Goal: Task Accomplishment & Management: Use online tool/utility

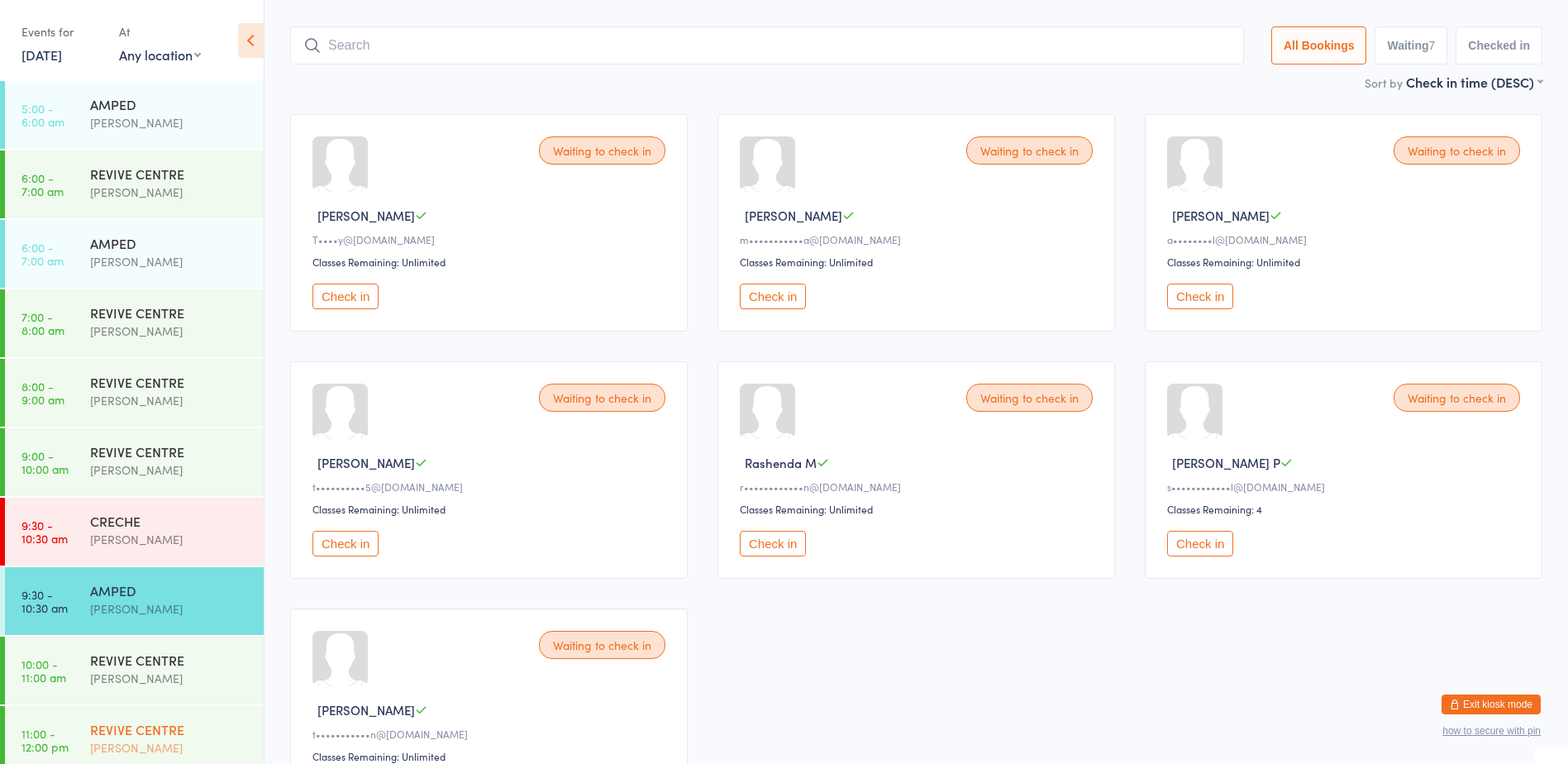
scroll to position [83, 0]
click at [92, 553] on div "CRECHE [PERSON_NAME]" at bounding box center [177, 530] width 173 height 66
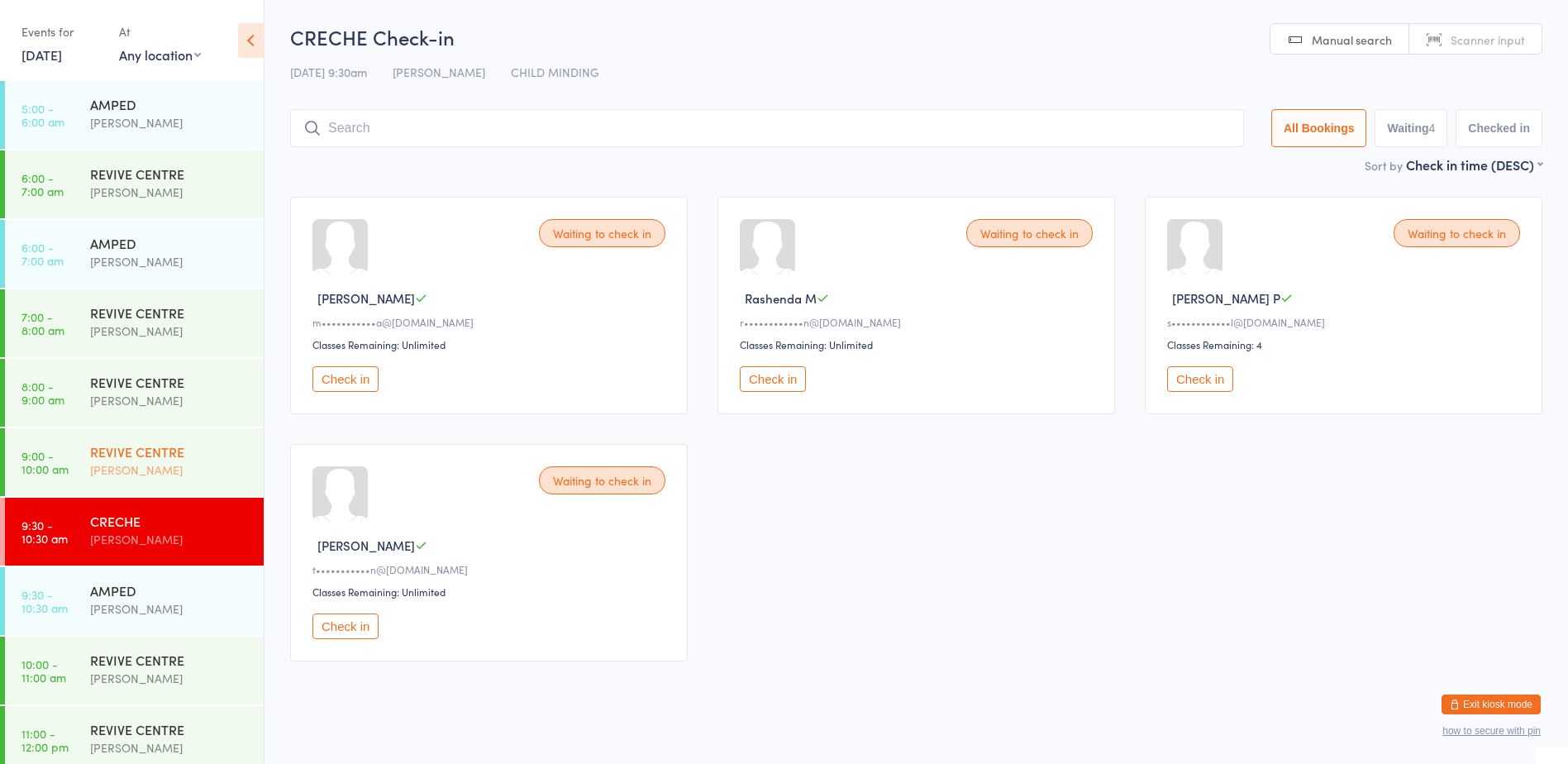
click at [197, 487] on div "REVIVE CENTRE [PERSON_NAME]" at bounding box center [177, 461] width 173 height 66
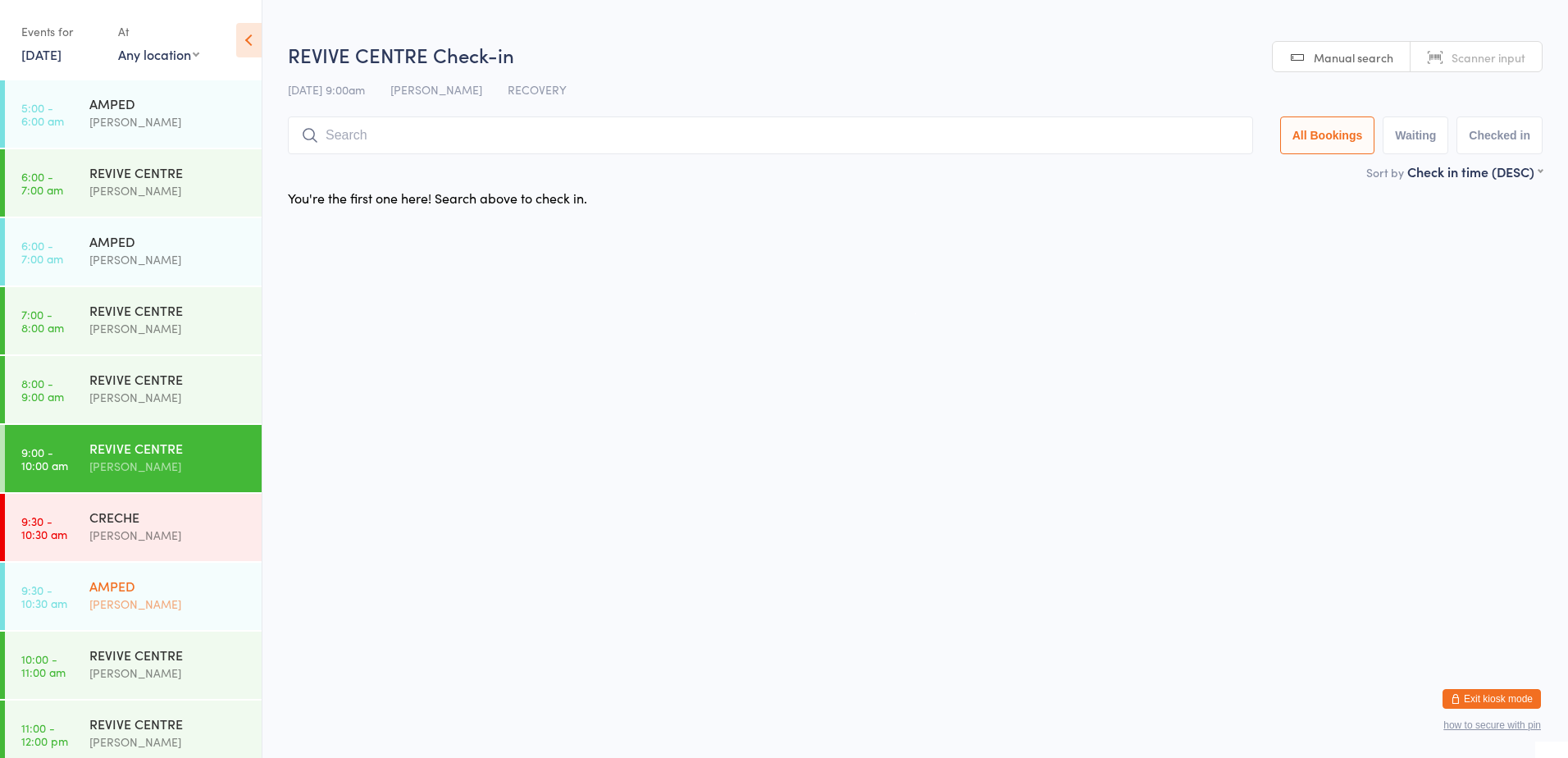
click at [172, 590] on div "AMPED" at bounding box center [168, 586] width 158 height 18
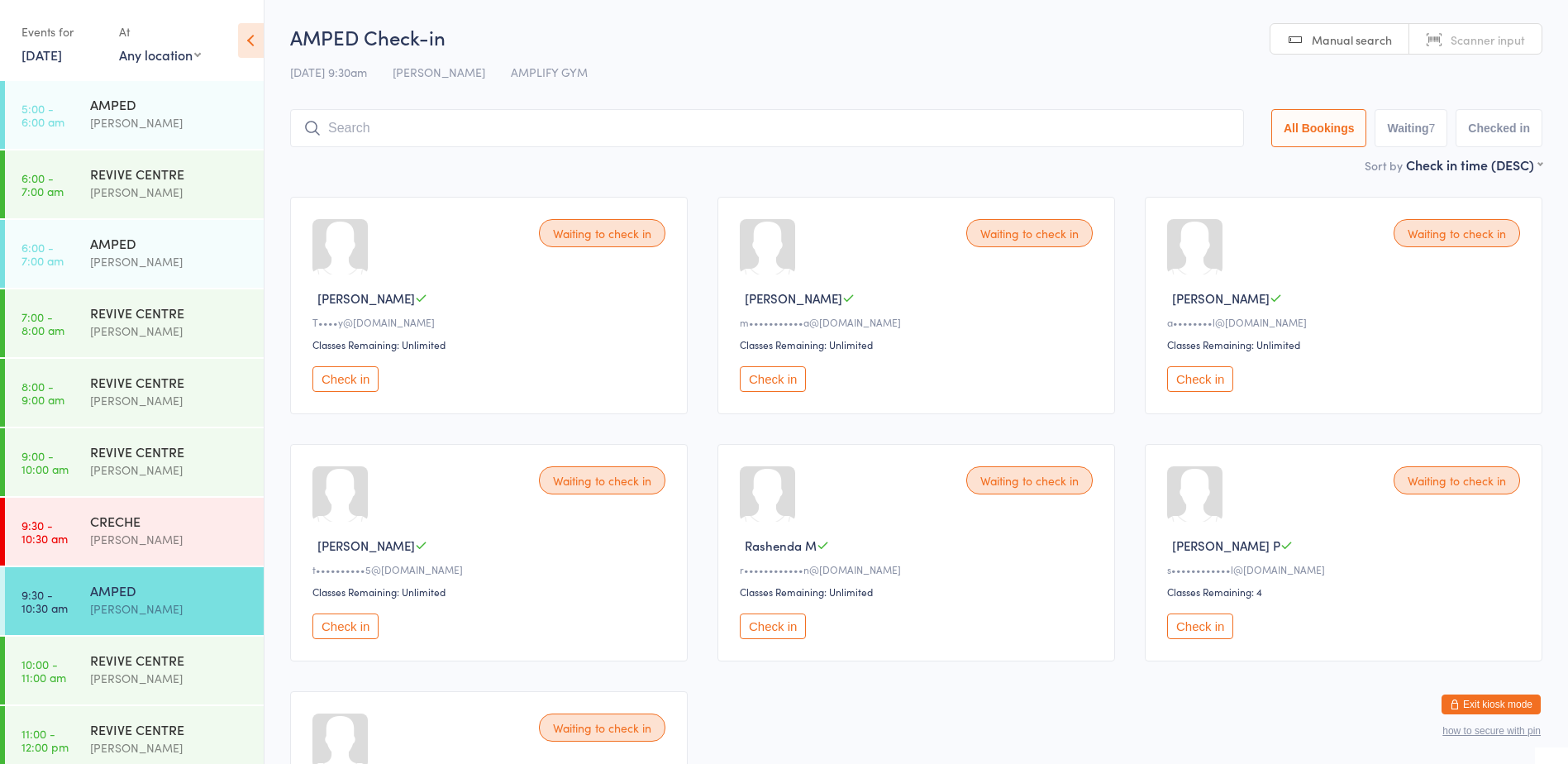
click at [685, 118] on input "search" at bounding box center [767, 129] width 954 height 38
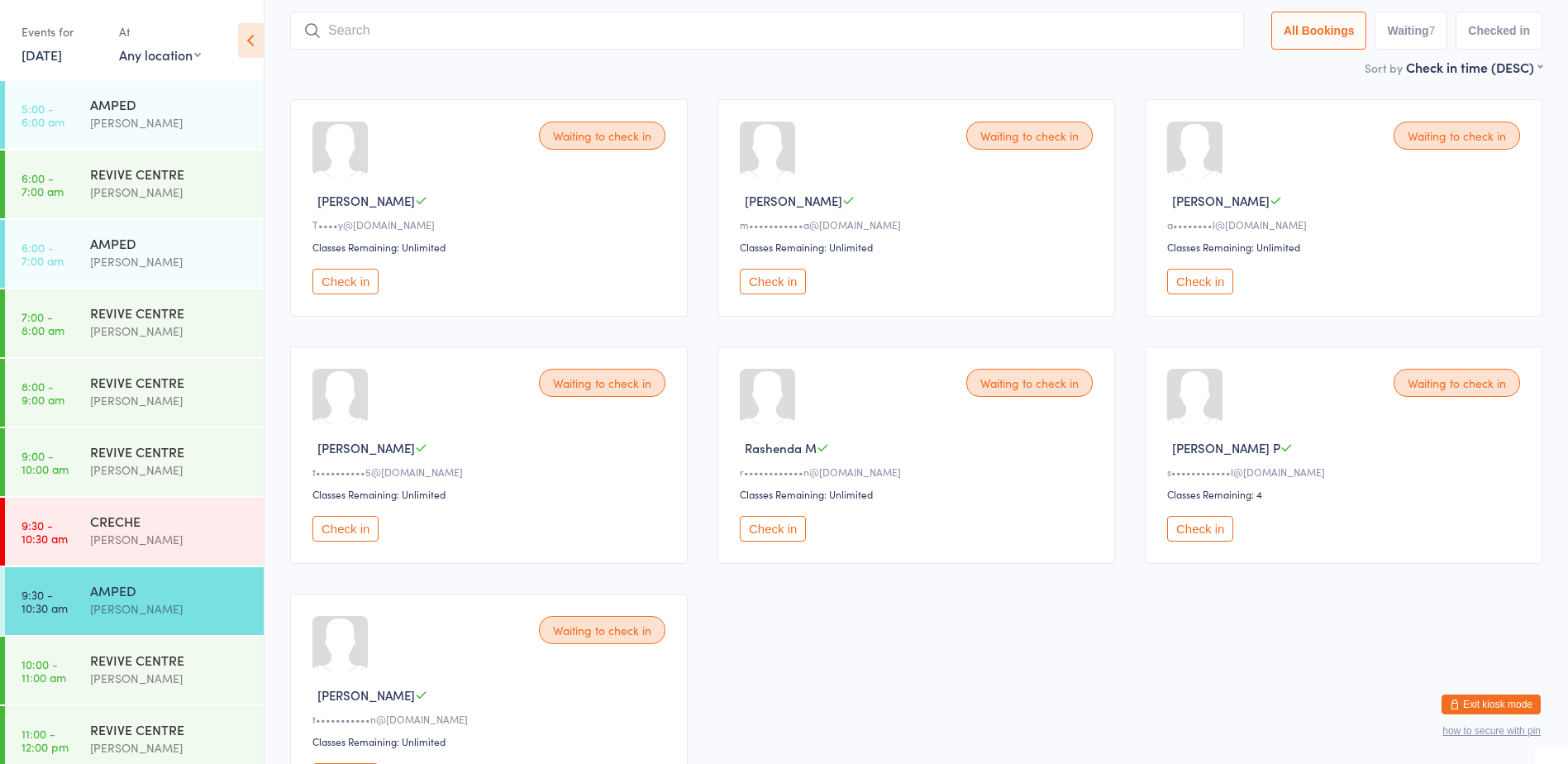
scroll to position [110, 0]
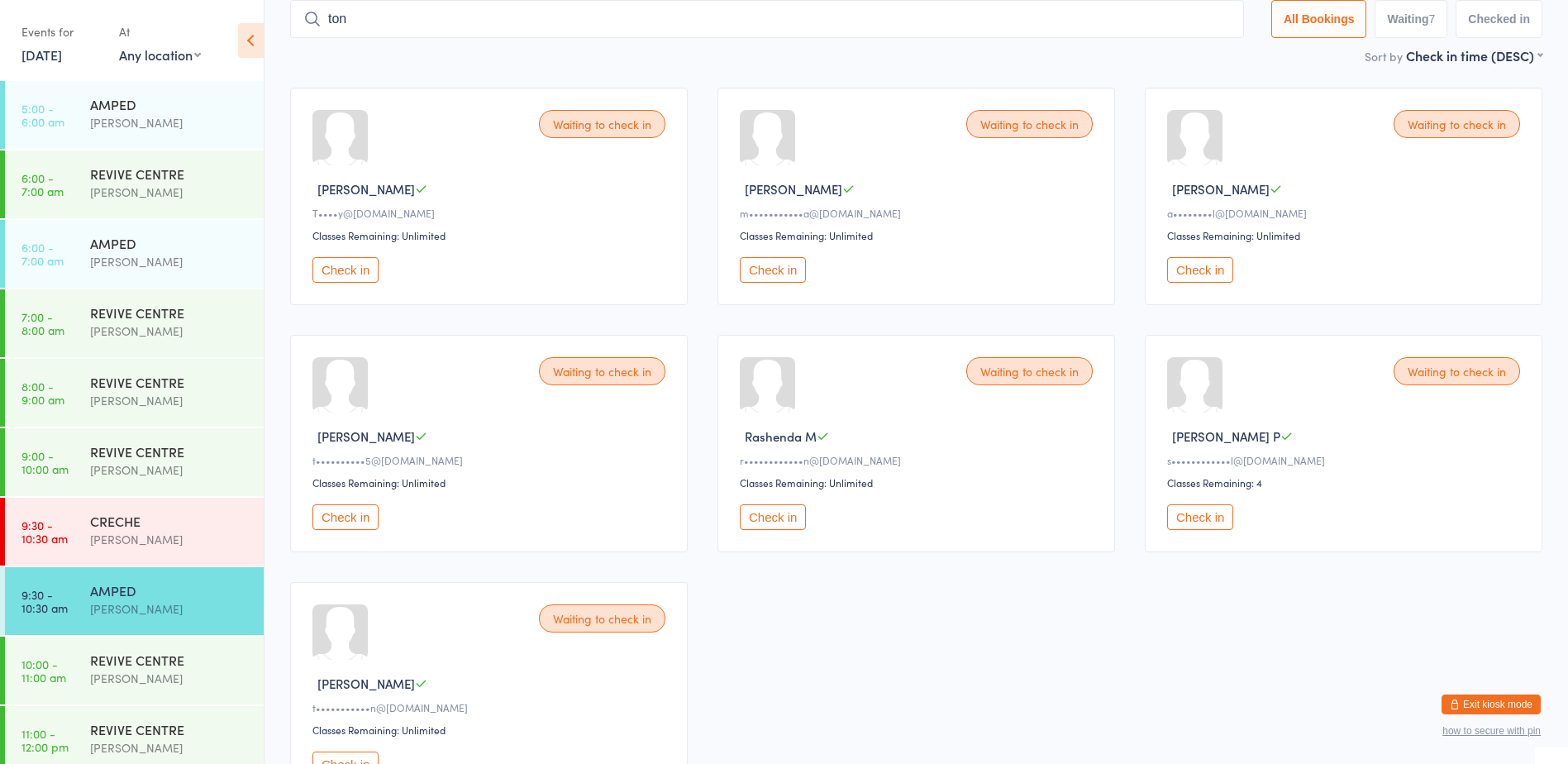
type input "[PERSON_NAME]"
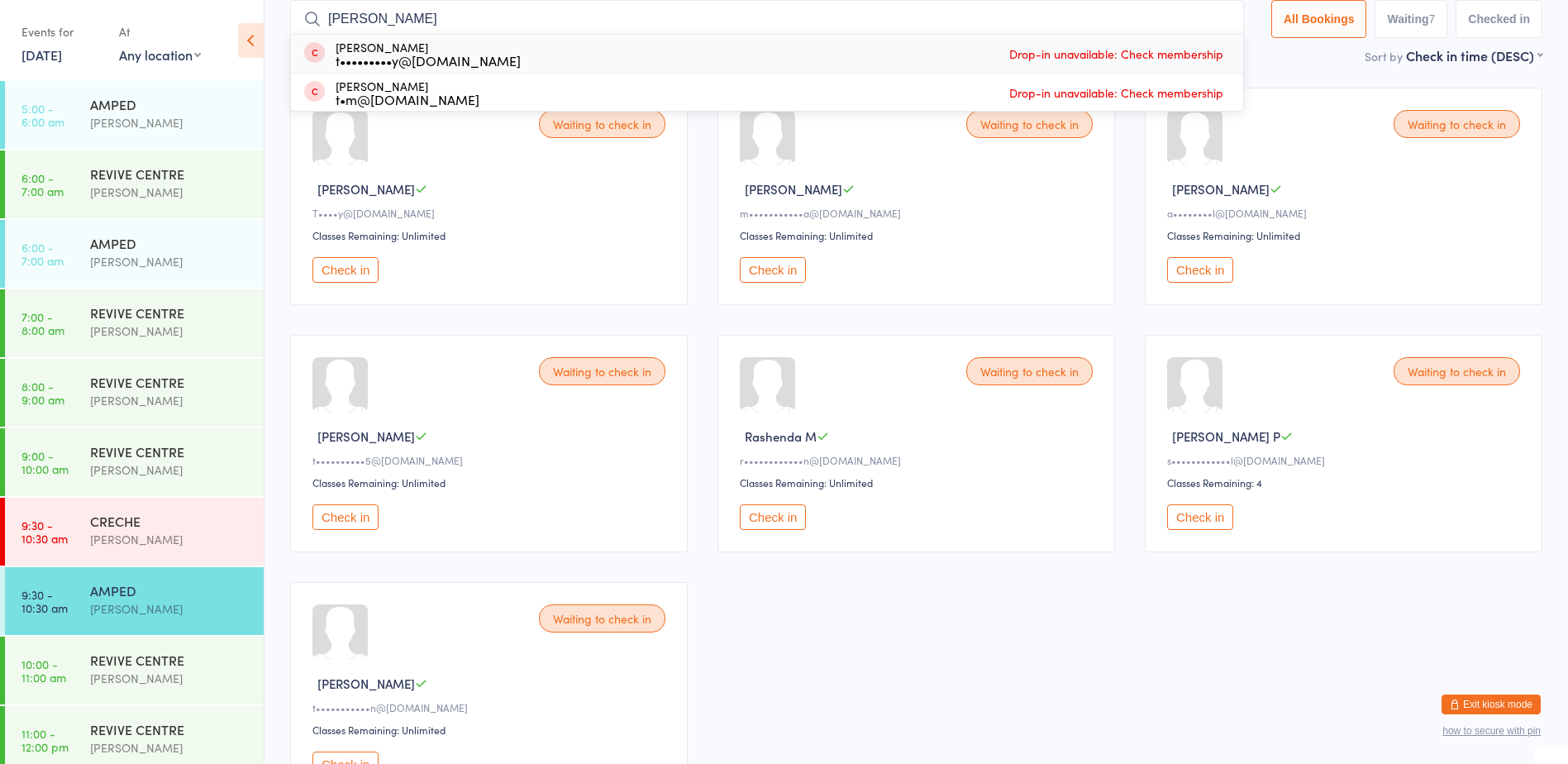
click at [1213, 16] on input "[PERSON_NAME]" at bounding box center [767, 19] width 954 height 38
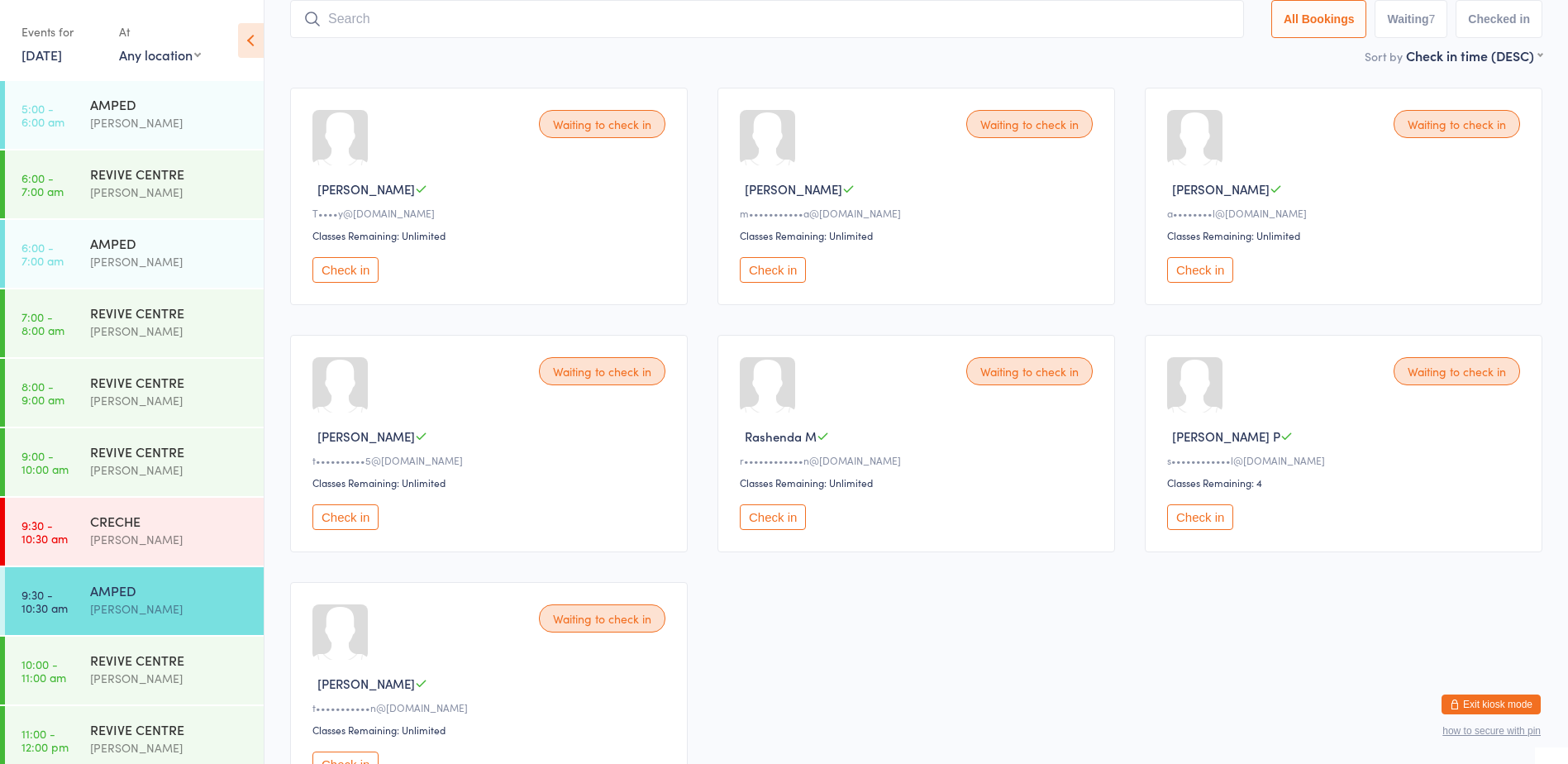
click at [1213, 16] on input "search" at bounding box center [767, 19] width 954 height 38
click at [1166, 66] on main "AMPED Check-in [DATE] 9:30am [PERSON_NAME] AMPLIFY GYM Manual search Scanner in…" at bounding box center [916, 364] width 1252 height 900
click at [1019, 625] on div "Waiting to check in [PERSON_NAME]••••y@[DOMAIN_NAME] Classes Remaining: Unlimit…" at bounding box center [916, 444] width 1282 height 742
click at [1040, 591] on div "Waiting to check in [PERSON_NAME]••••y@[DOMAIN_NAME] Classes Remaining: Unlimit…" at bounding box center [916, 444] width 1282 height 742
click at [1175, 268] on button "Check in" at bounding box center [1200, 270] width 66 height 26
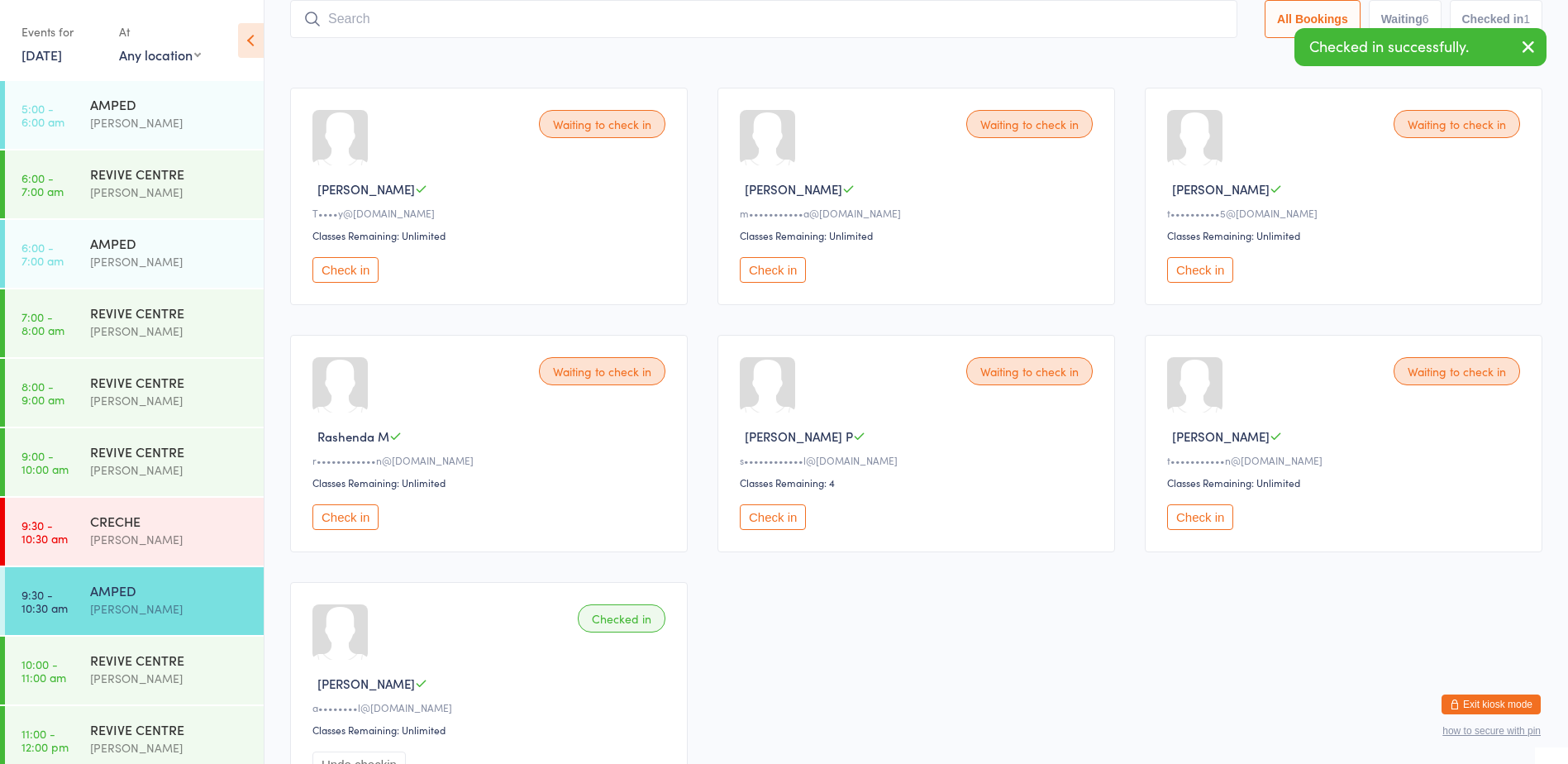
click at [1098, 13] on input "search" at bounding box center [764, 19] width 947 height 38
type input "1437"
click at [1204, 20] on input "1437" at bounding box center [764, 19] width 947 height 38
click at [1173, 26] on input "search" at bounding box center [764, 19] width 947 height 38
click at [789, 517] on button "Check in" at bounding box center [773, 518] width 66 height 26
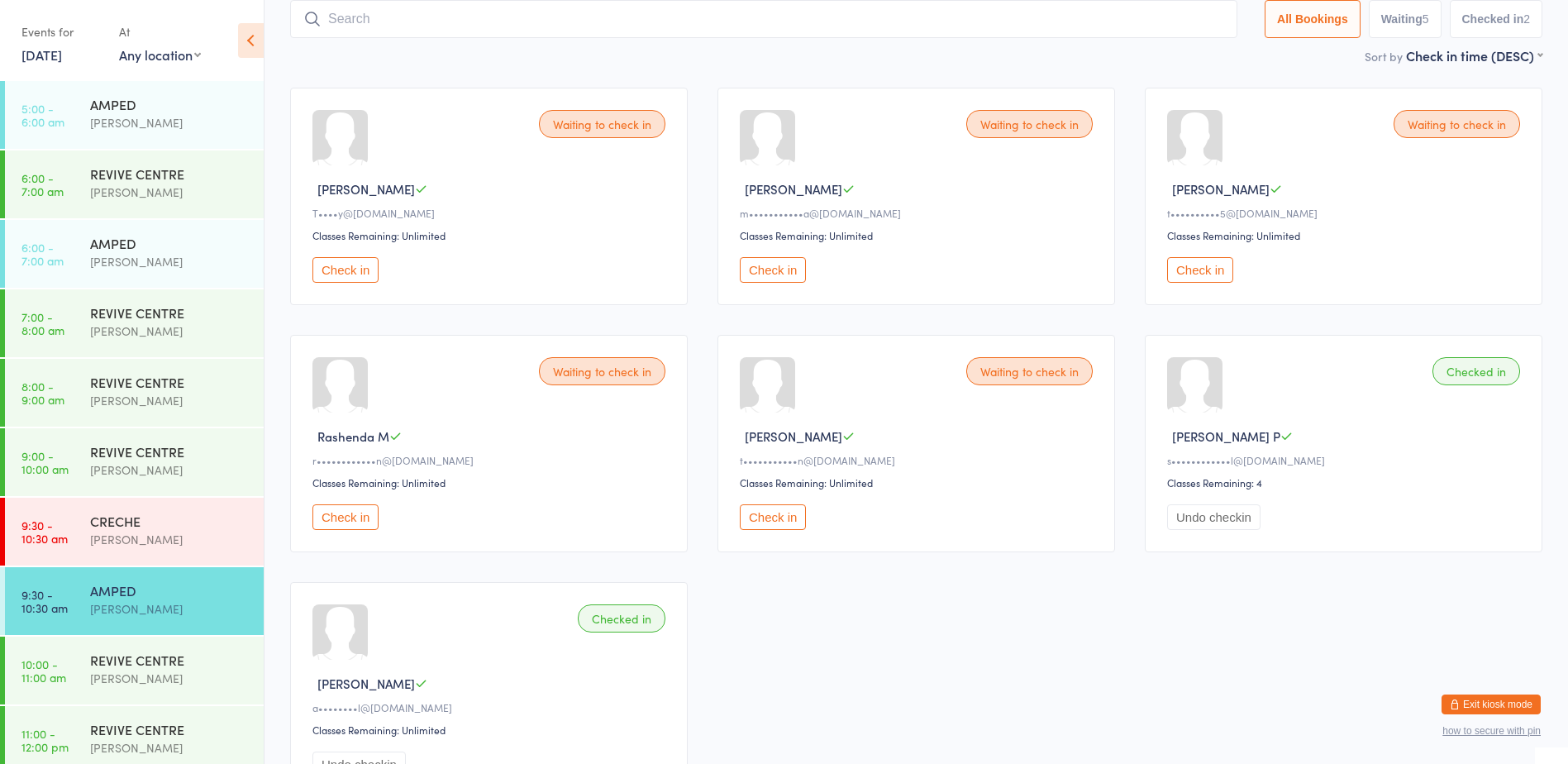
click at [954, 13] on input "search" at bounding box center [764, 19] width 947 height 38
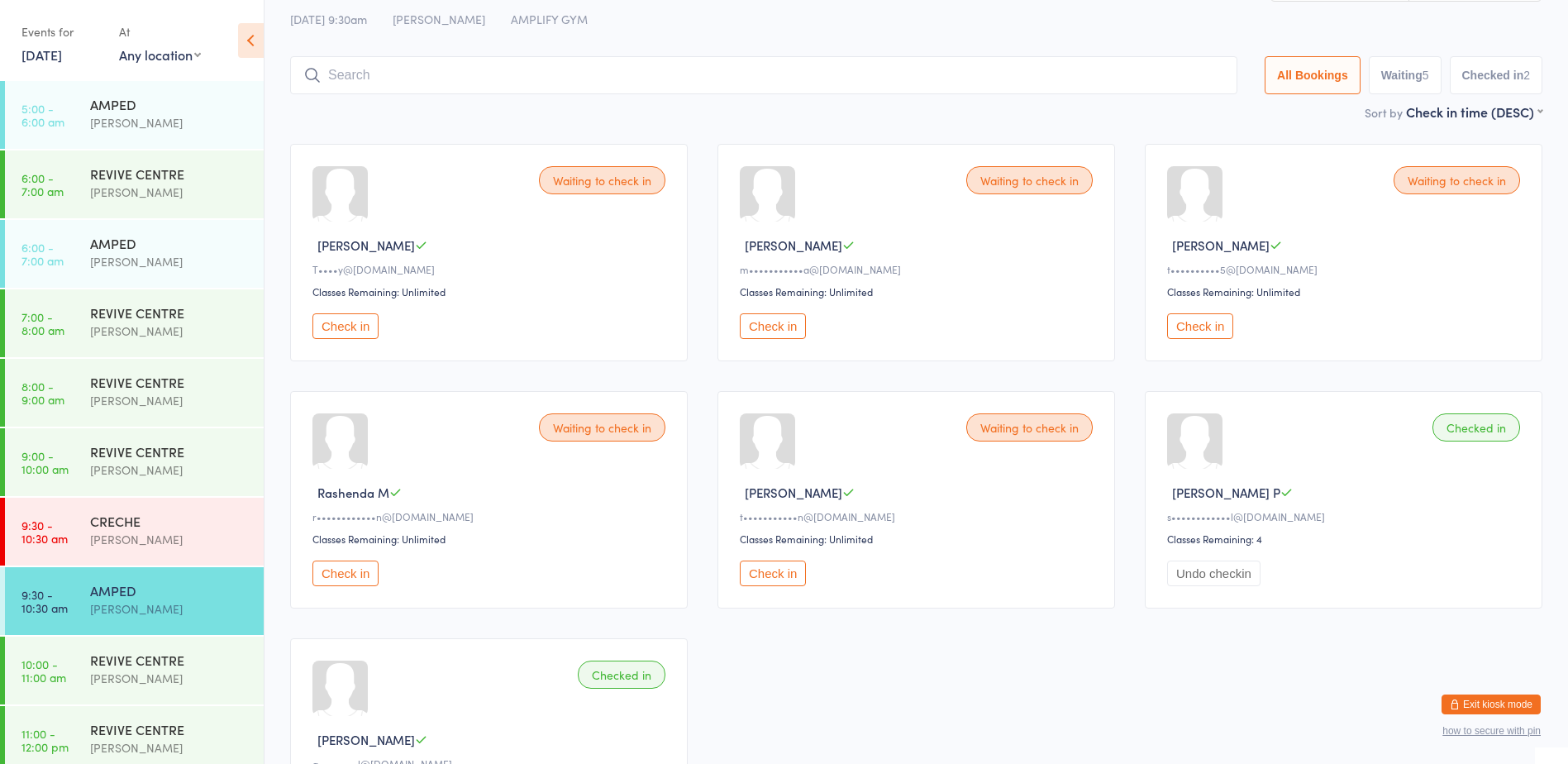
scroll to position [0, 0]
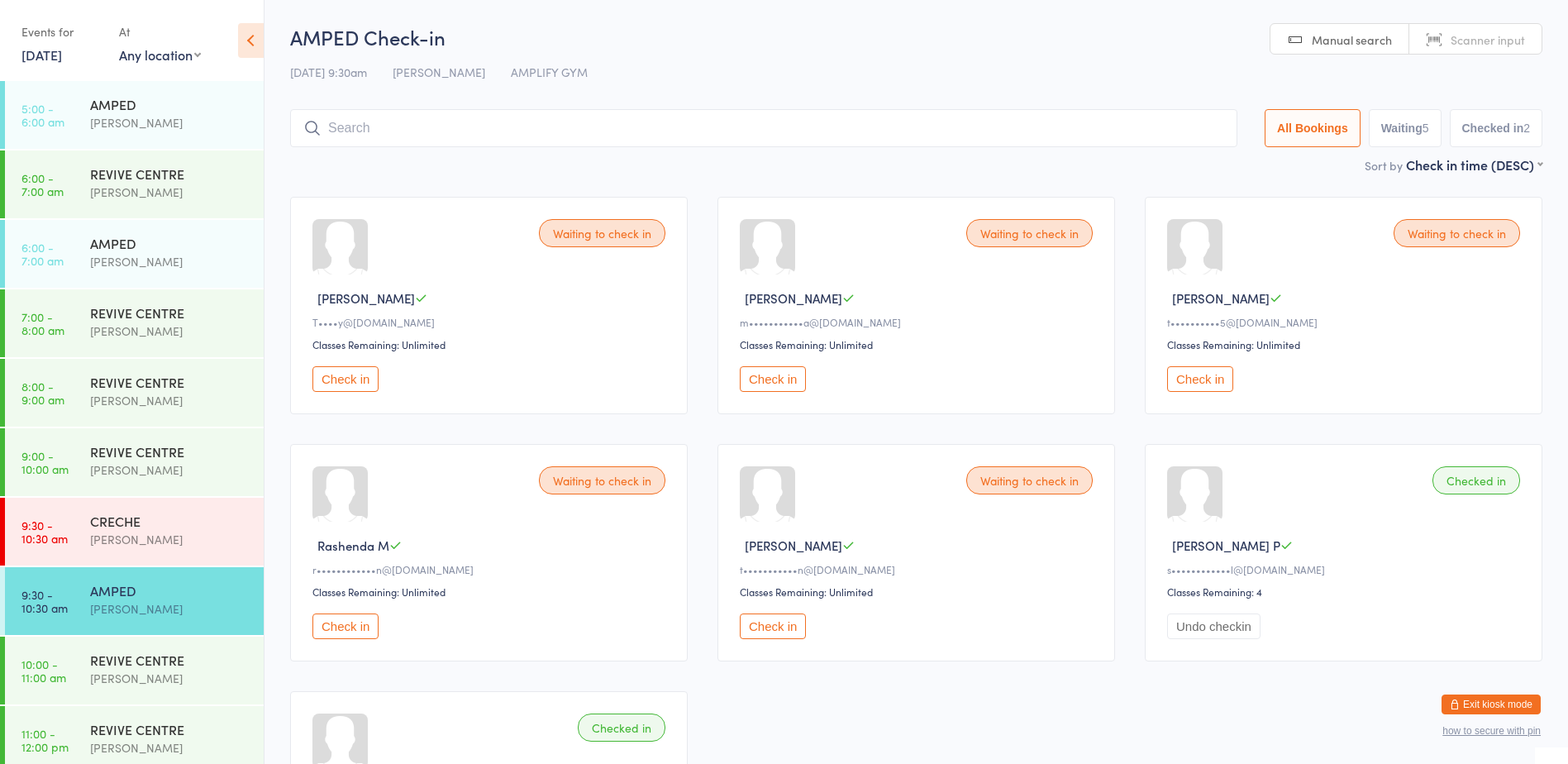
click at [1144, 123] on input "search" at bounding box center [764, 129] width 947 height 38
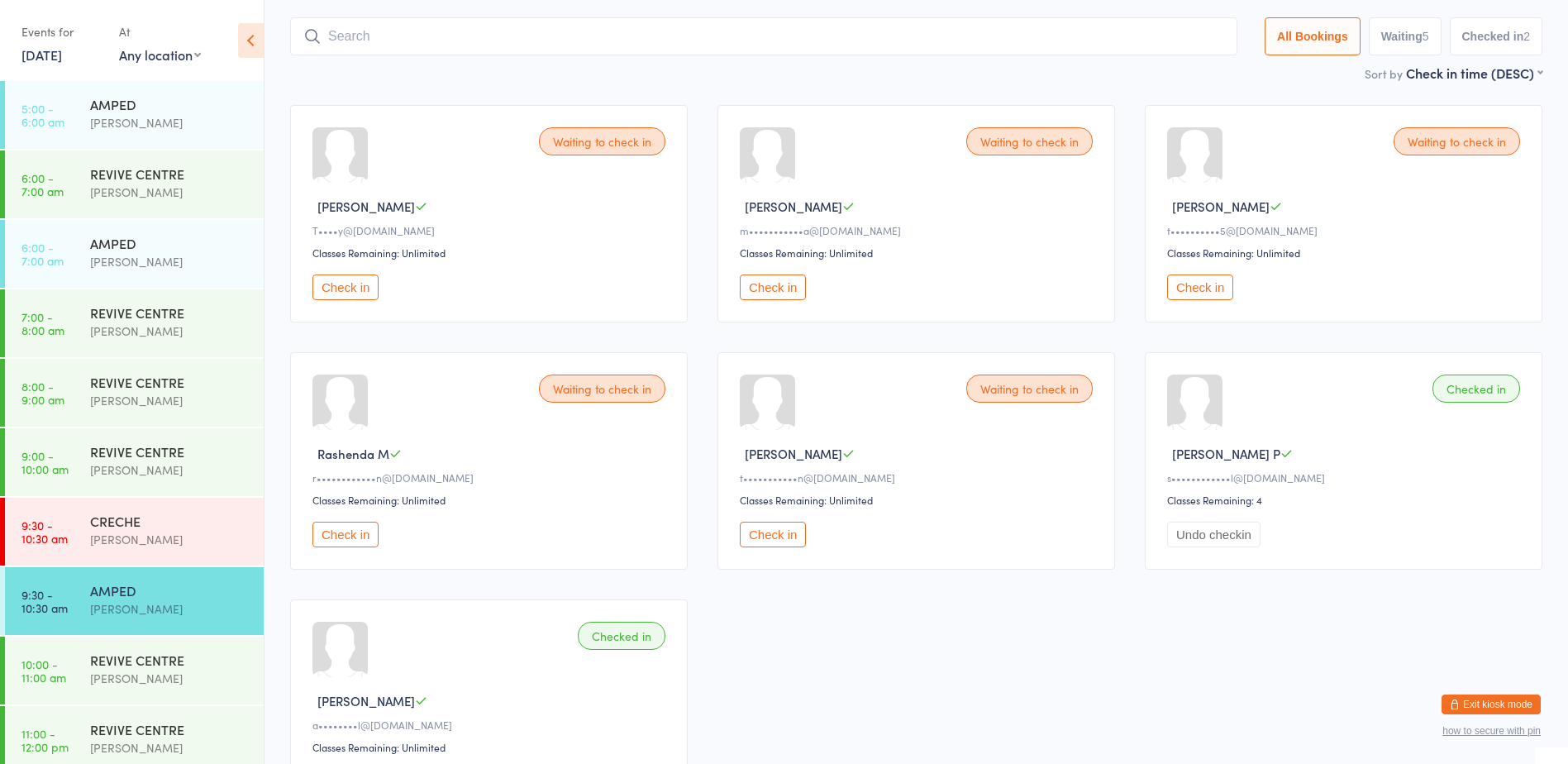
scroll to position [110, 0]
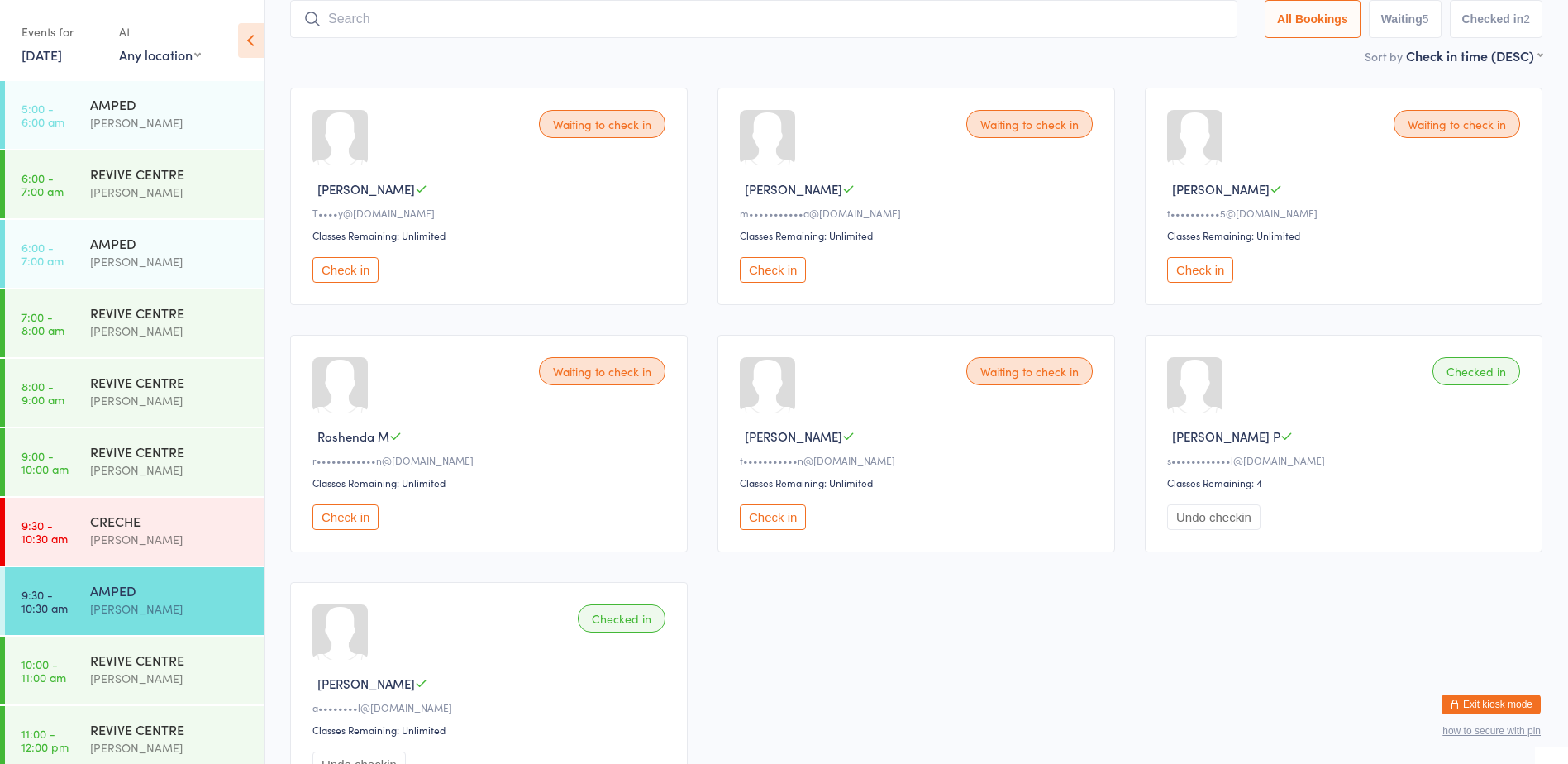
click at [1171, 14] on input "search" at bounding box center [764, 19] width 947 height 38
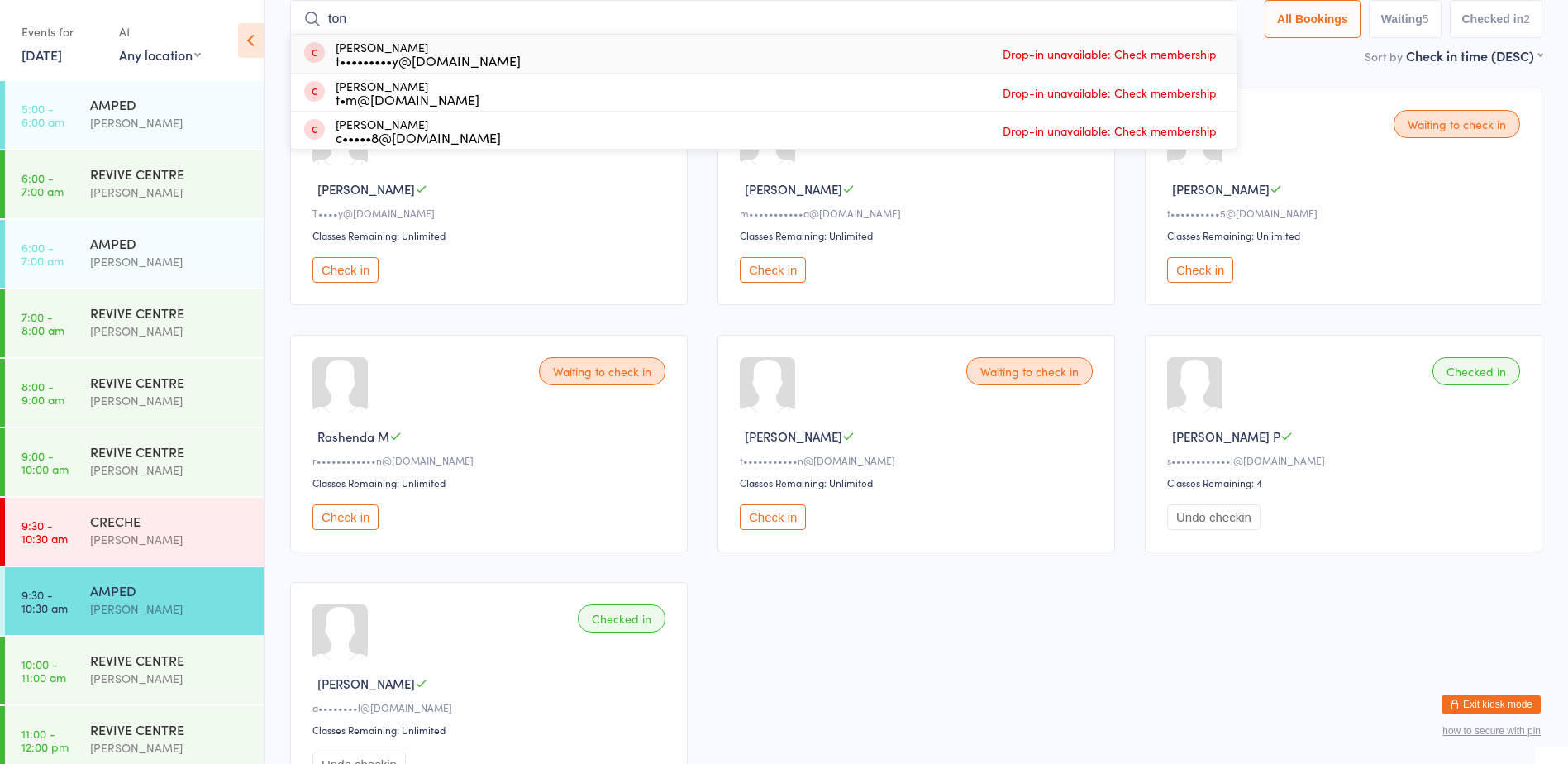
type input "[PERSON_NAME]"
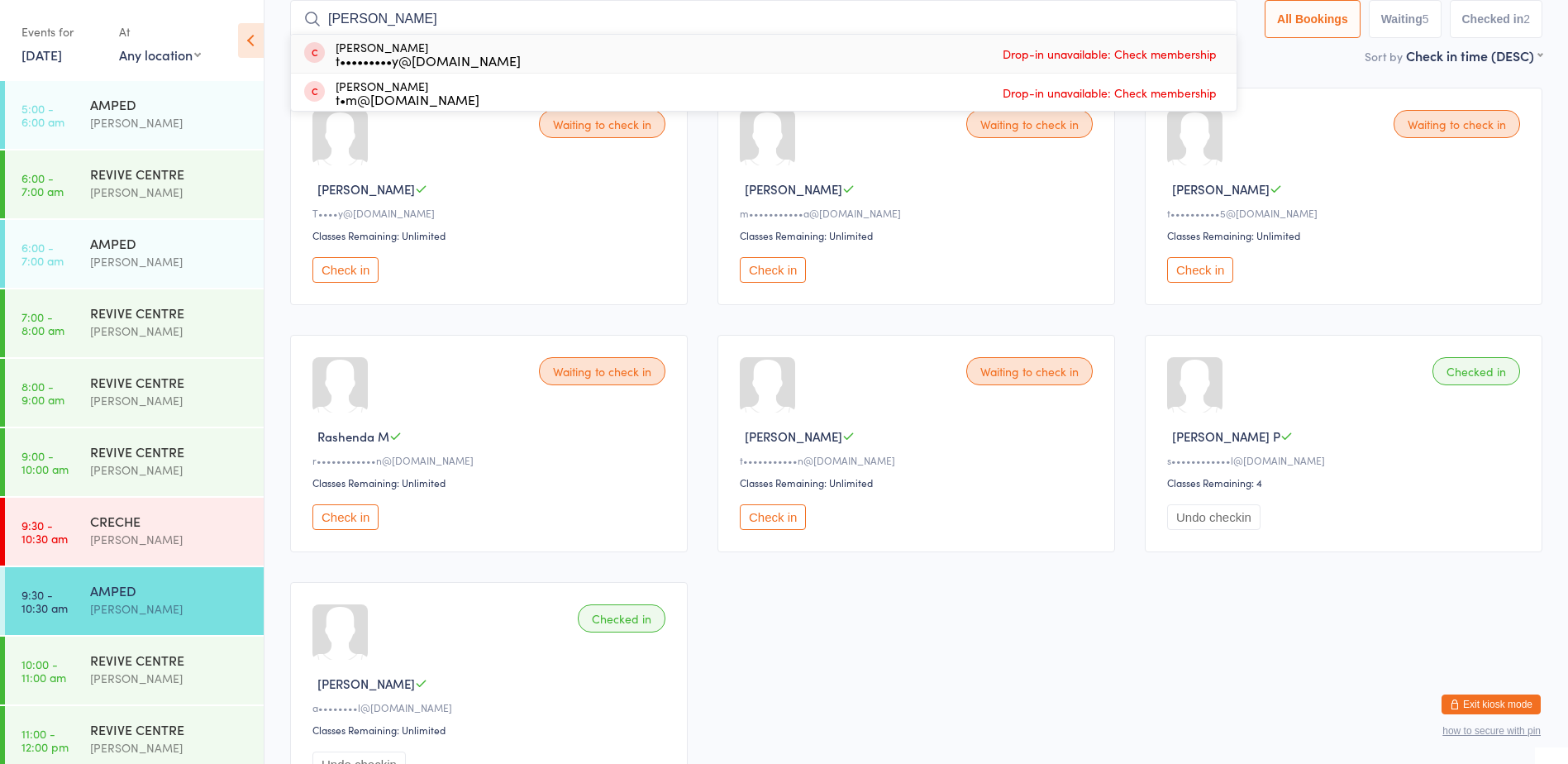
click at [1206, 20] on input "[PERSON_NAME]" at bounding box center [764, 19] width 947 height 38
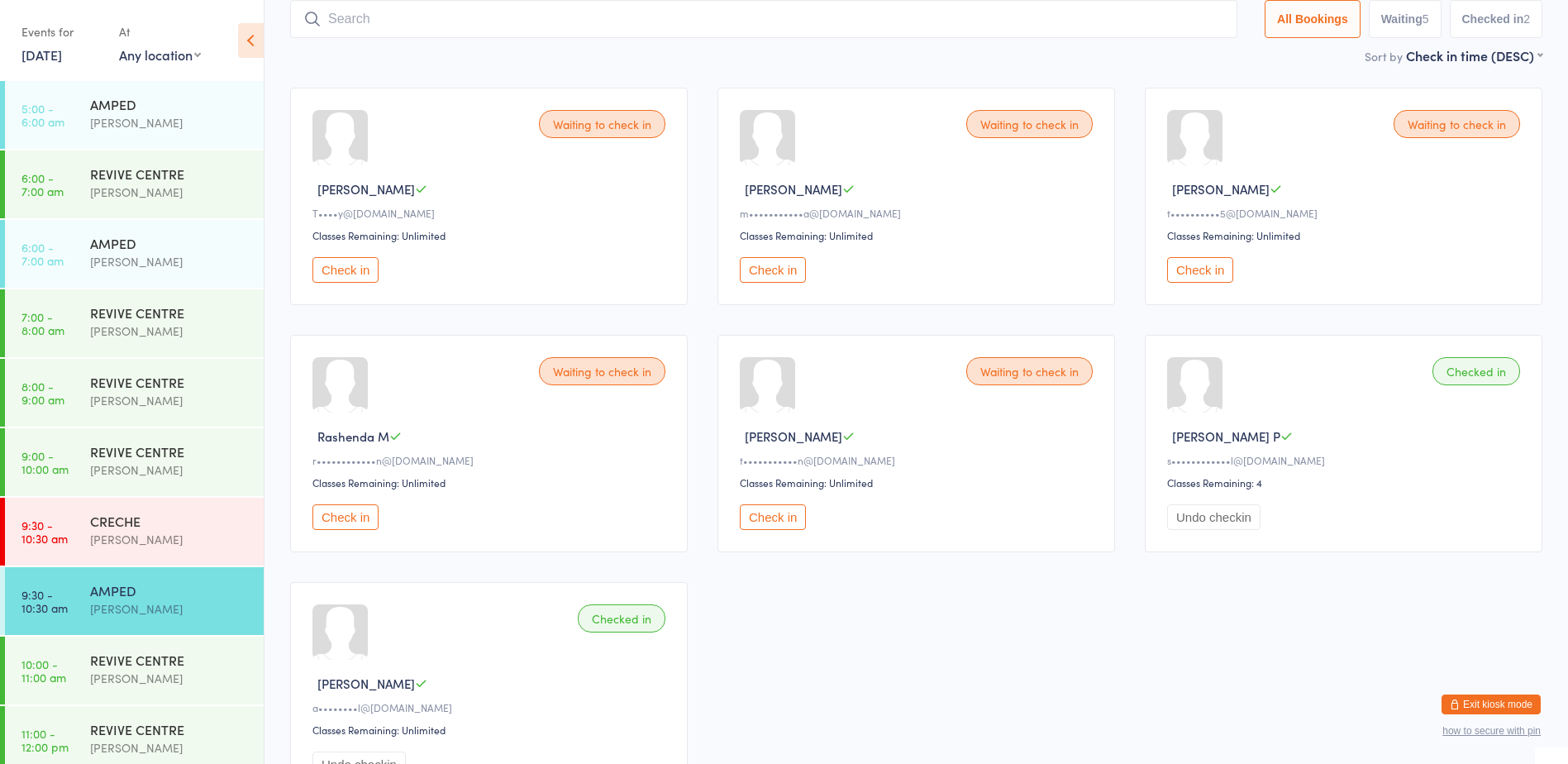
click at [1176, 261] on button "Check in" at bounding box center [1200, 270] width 66 height 26
click at [364, 510] on button "Check in" at bounding box center [345, 518] width 66 height 26
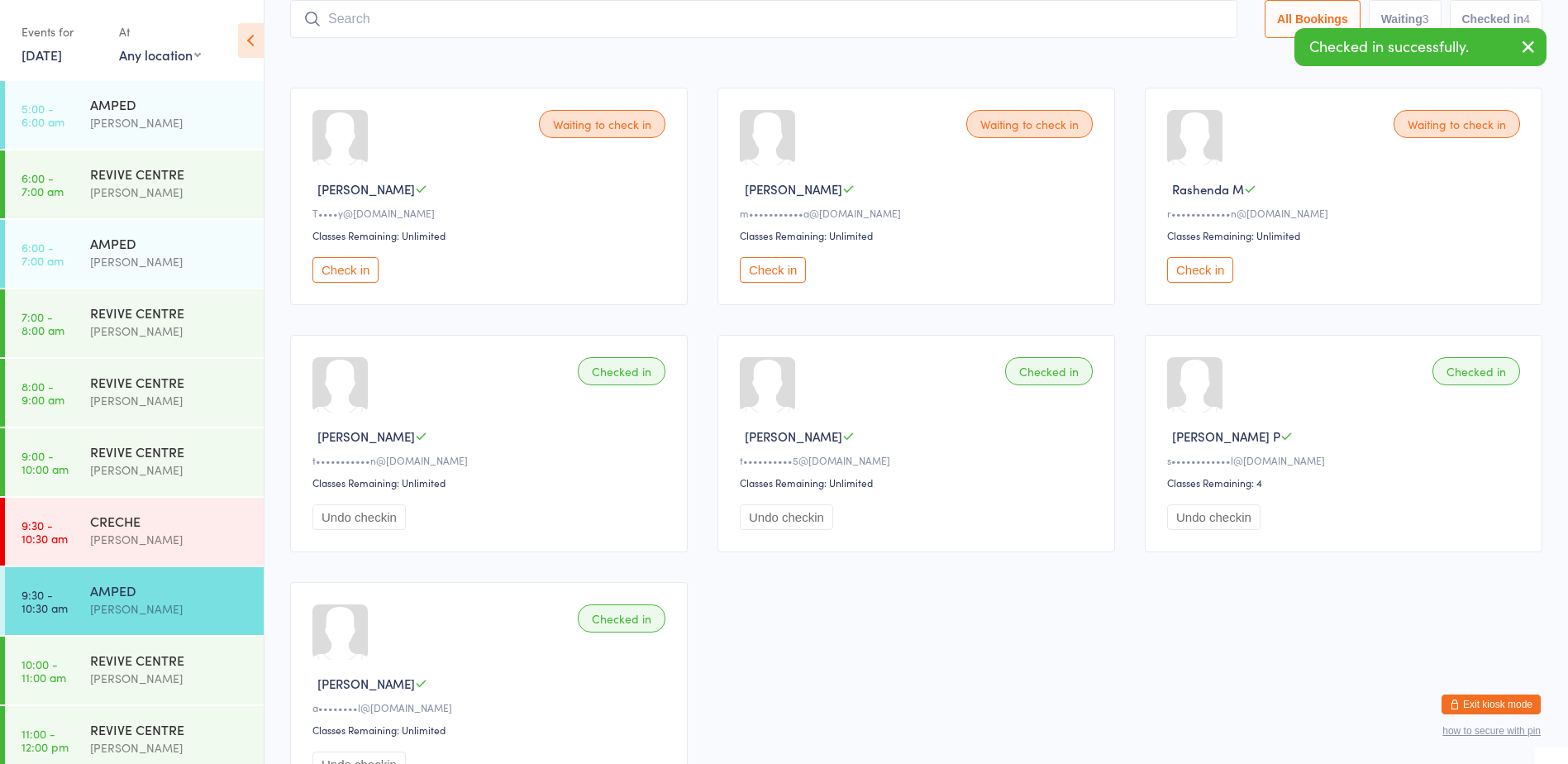
click at [685, 318] on div "Waiting to check in [PERSON_NAME] G T••••y@[DOMAIN_NAME] Classes Remaining: Unl…" at bounding box center [916, 444] width 1282 height 742
click at [1189, 262] on button "Check in" at bounding box center [1200, 270] width 66 height 26
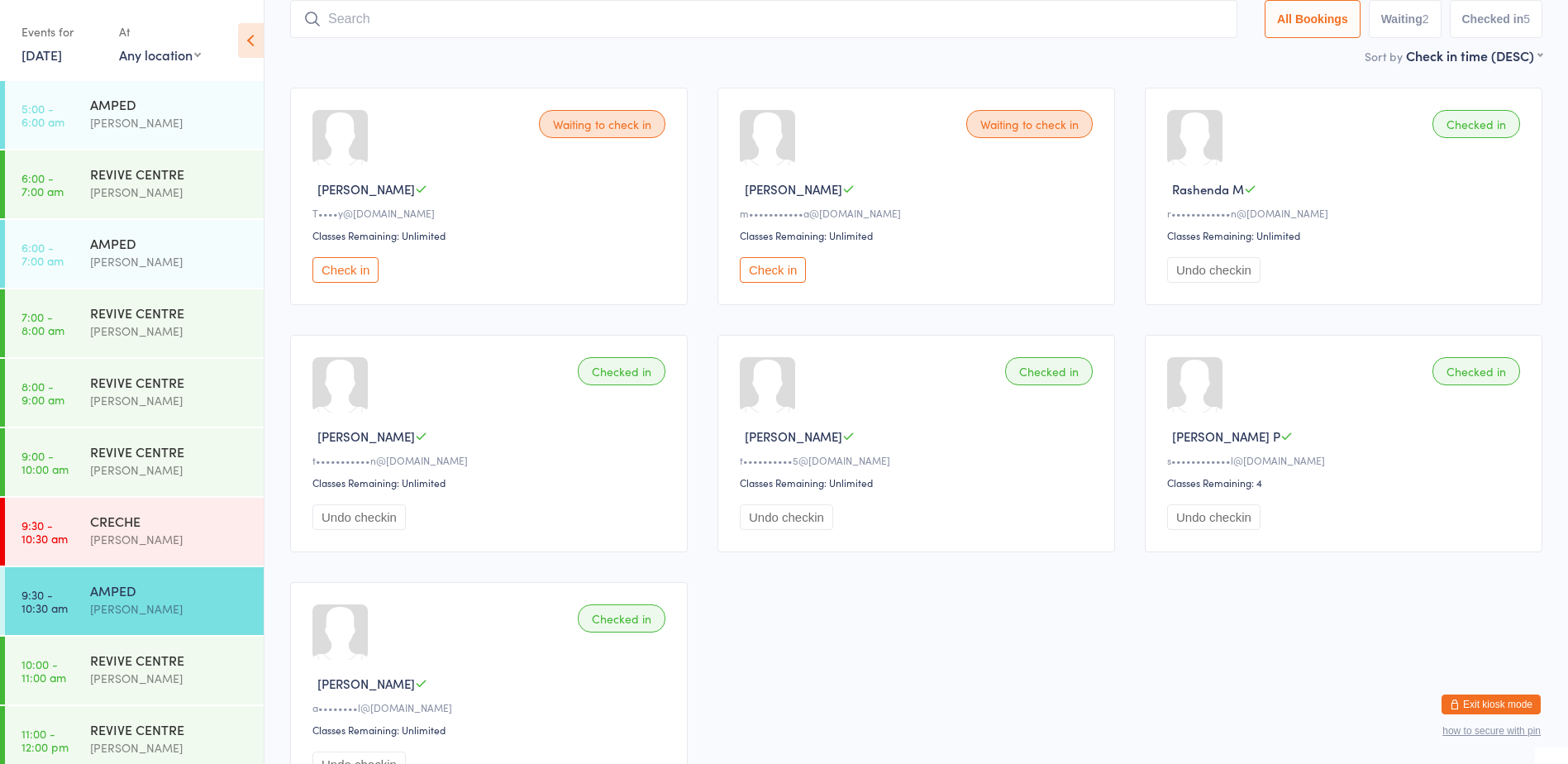
click at [1138, 219] on div "Waiting to check in [PERSON_NAME] G T••••y@[DOMAIN_NAME] Classes Remaining: Unl…" at bounding box center [916, 444] width 1282 height 742
click at [352, 268] on button "Check in" at bounding box center [345, 270] width 66 height 26
